Goal: Find specific page/section: Find specific page/section

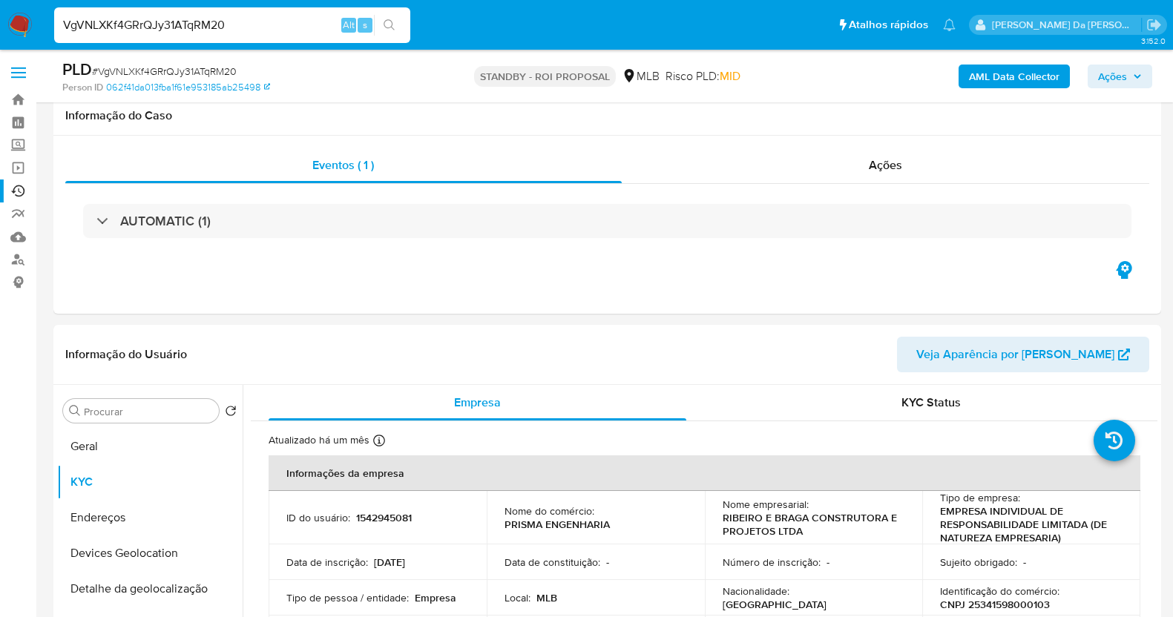
select select "10"
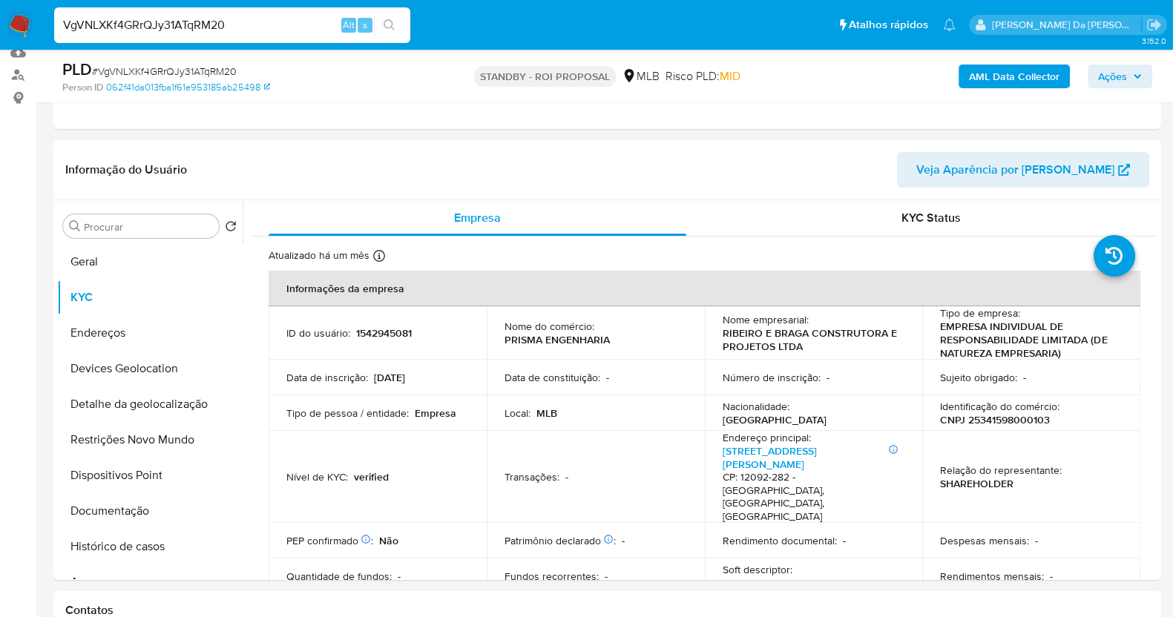
click at [245, 26] on input "VgVNLXKf4GRrQJy31ATqRM20" at bounding box center [232, 25] width 356 height 19
type input "jmqR1NiIuNTZPnww7x1Ted9S"
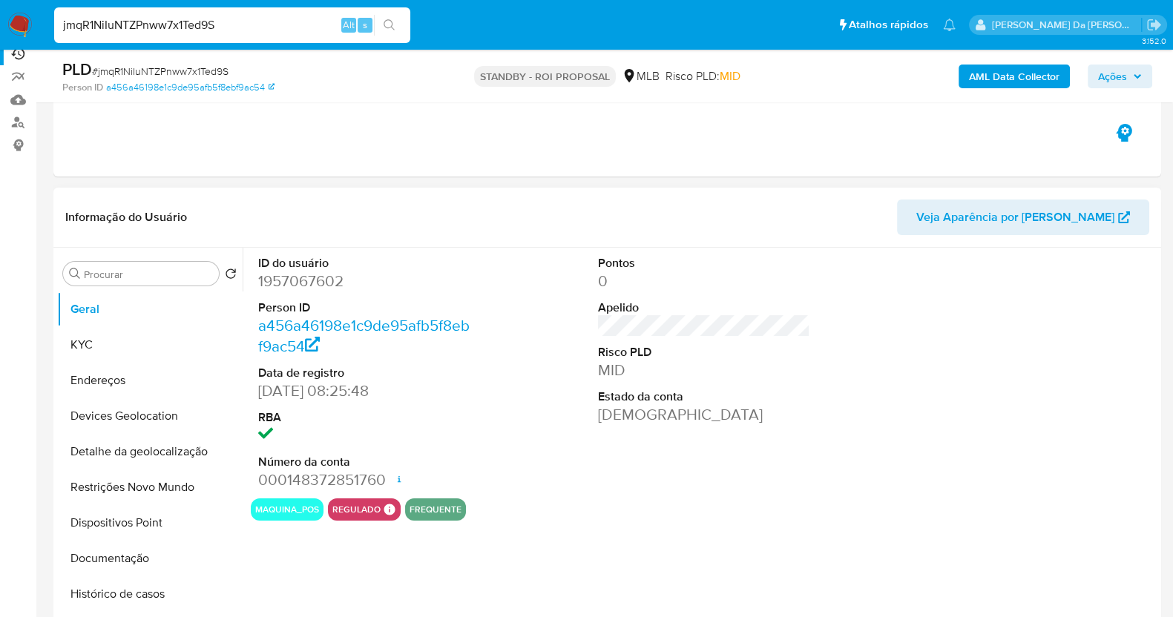
scroll to position [278, 0]
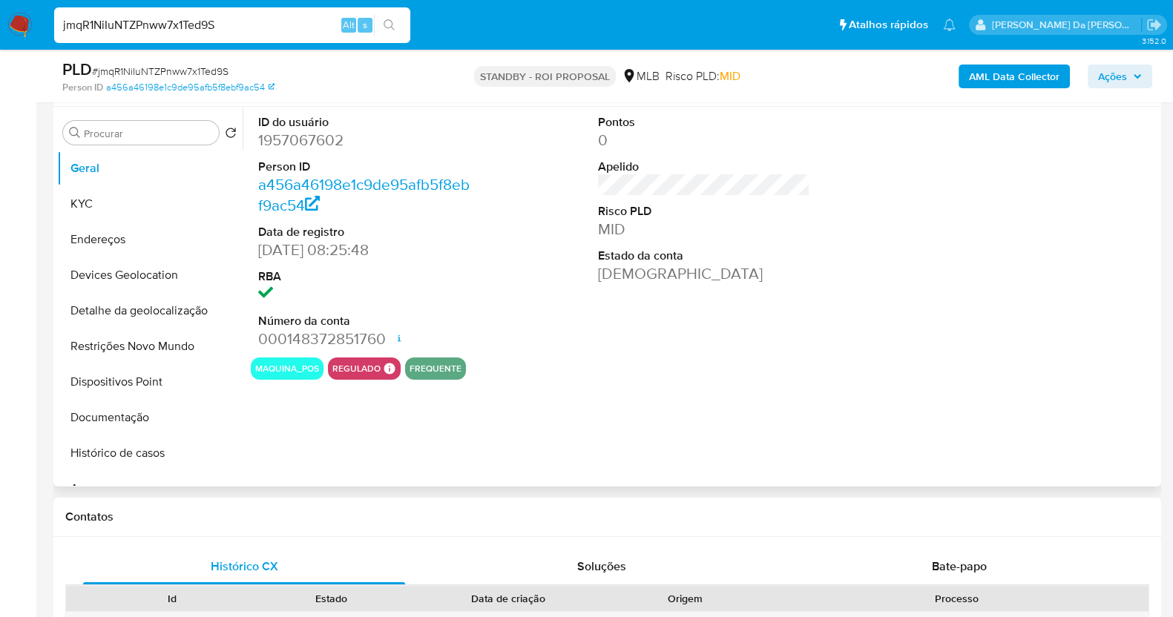
select select "10"
click at [226, 19] on input "jmqR1NiIuNTZPnww7x1Ted9S" at bounding box center [232, 25] width 356 height 19
paste input "vwl253X6QefCpkBFMoeCQ69F"
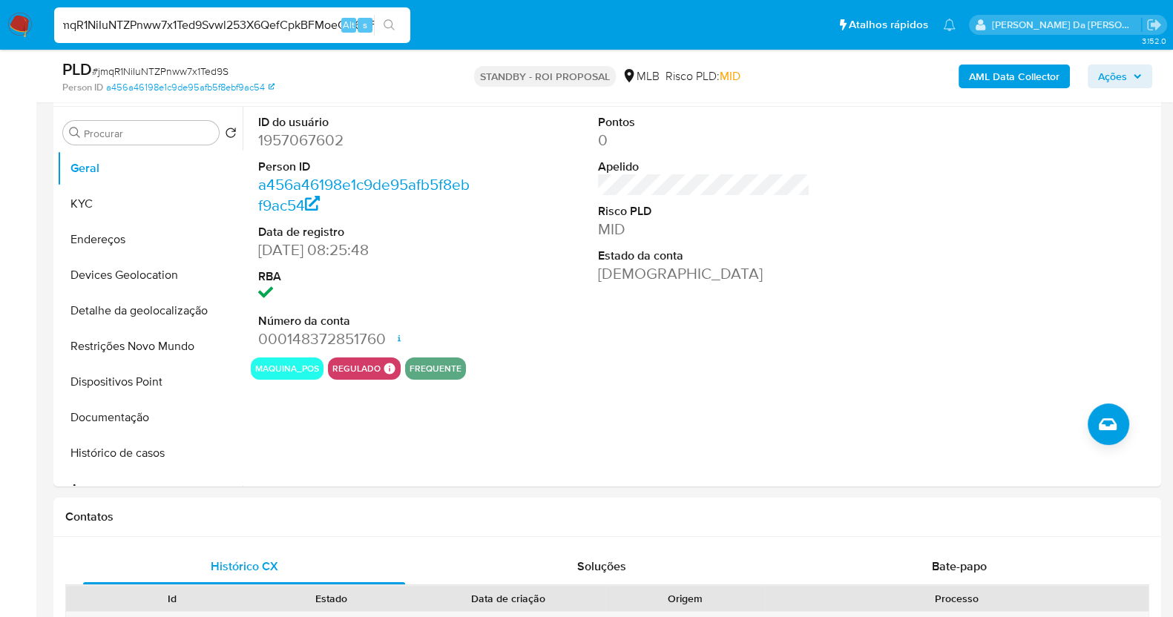
click at [226, 19] on input "jmqR1NiIuNTZPnww7x1Ted9Svwl253X6QefCpkBFMoeCQ69F" at bounding box center [232, 25] width 356 height 19
paste input
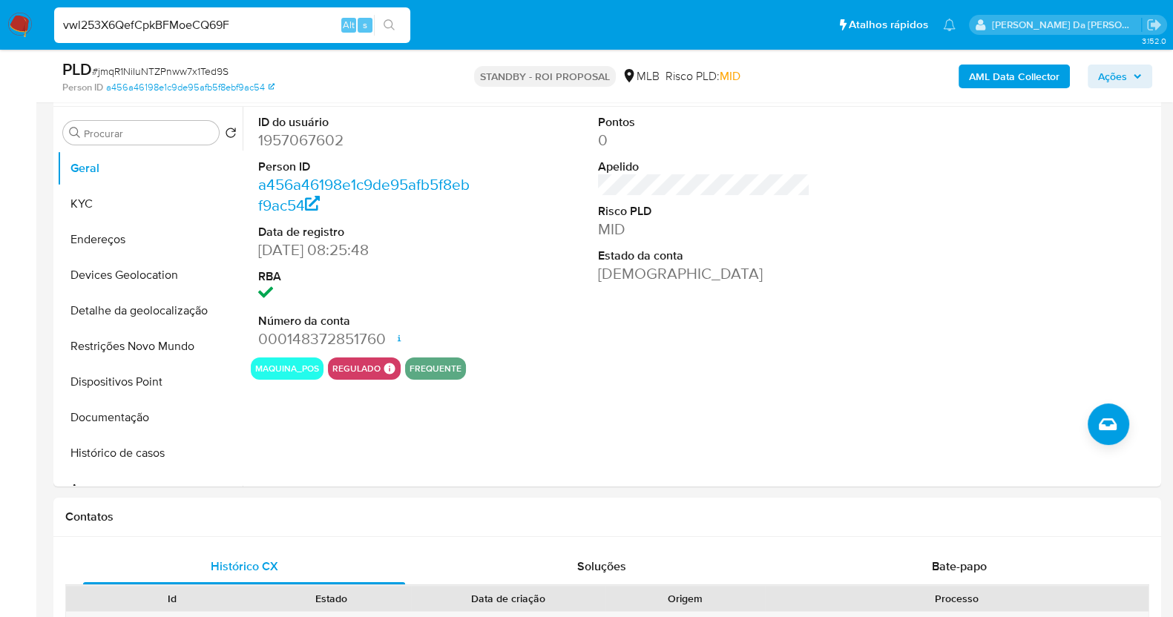
type input "vwl253X6QefCpkBFMoeCQ69F"
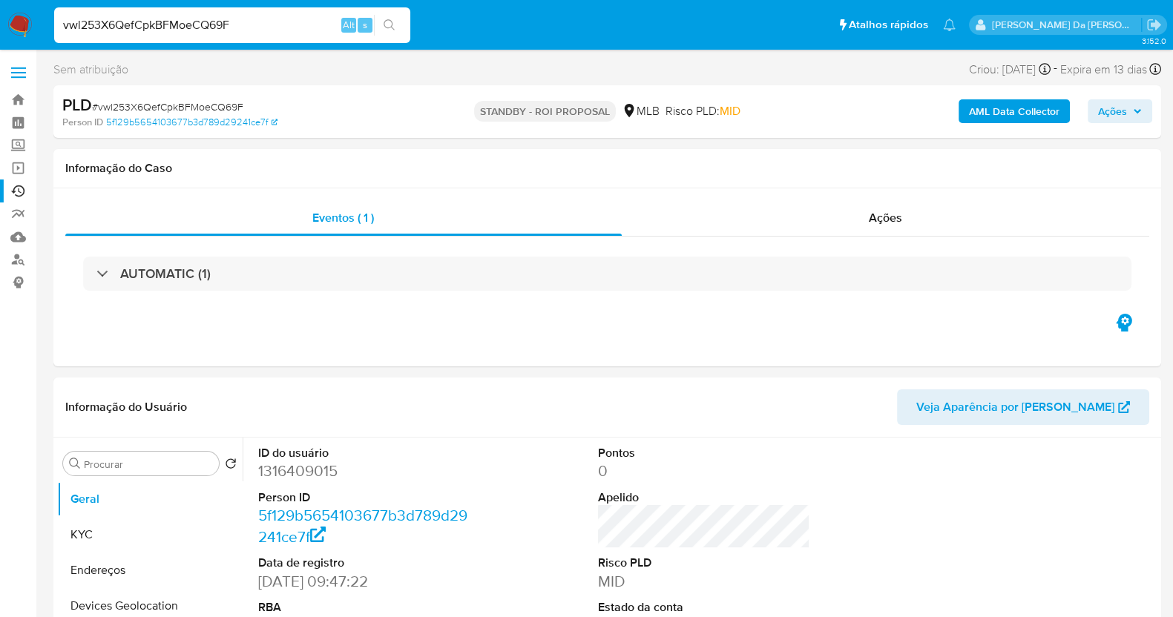
select select "10"
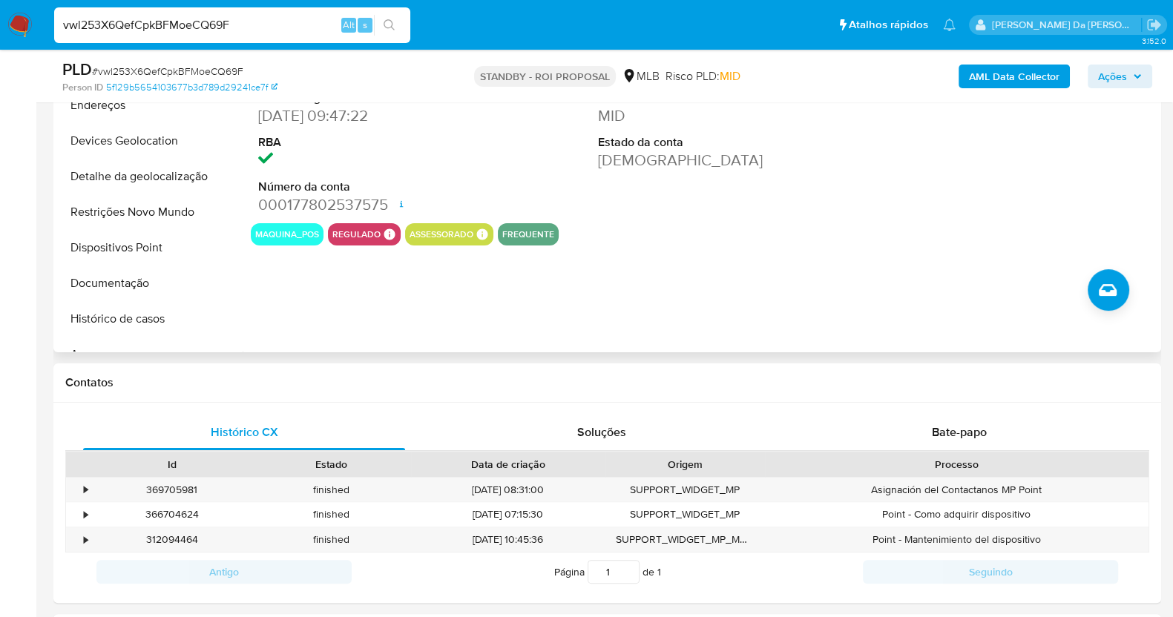
scroll to position [455, 0]
